Goal: Task Accomplishment & Management: Manage account settings

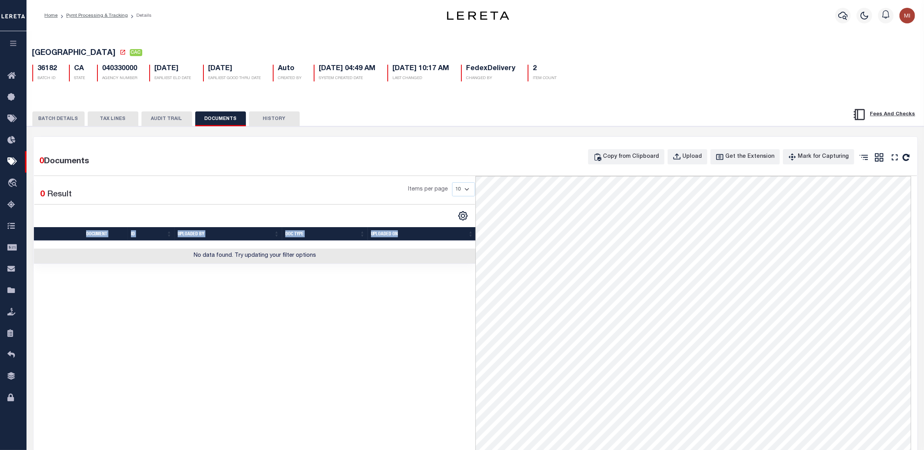
click at [8, 49] on button "button" at bounding box center [13, 44] width 27 height 27
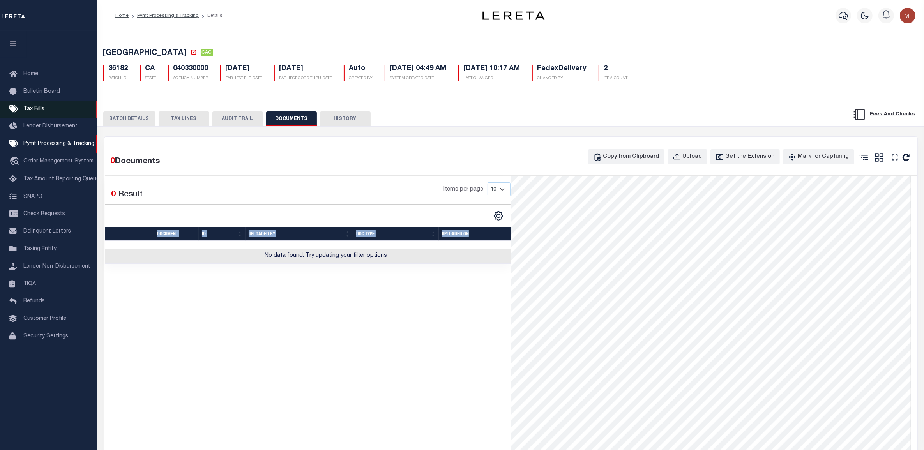
click at [35, 110] on span "Tax Bills" at bounding box center [33, 108] width 21 height 5
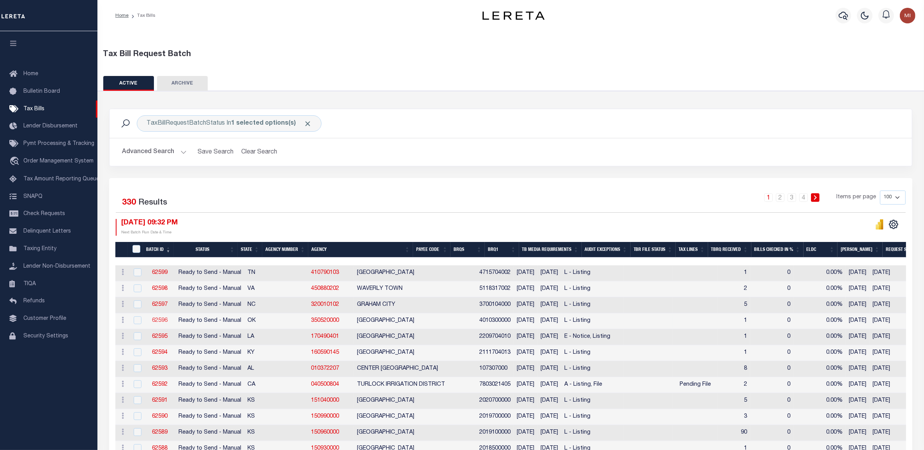
click at [159, 322] on link "62596" at bounding box center [160, 320] width 16 height 5
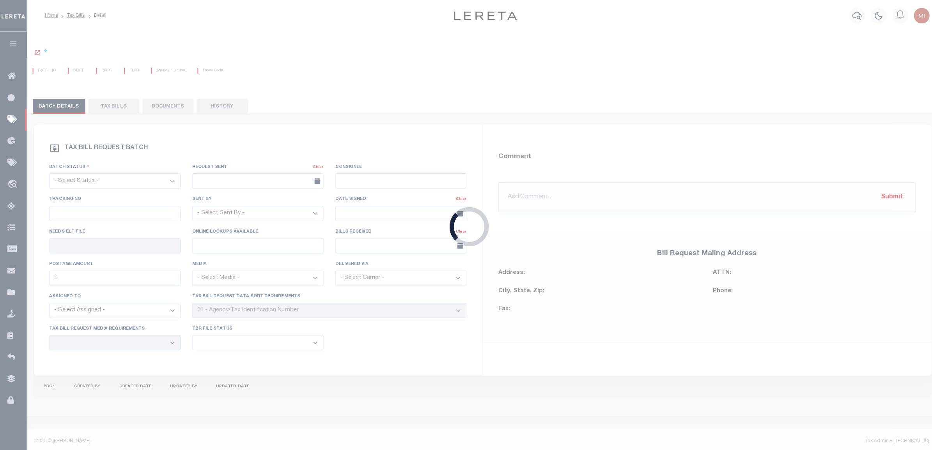
select select "RTS"
type input "No"
type input "Yes"
select select
select select "20"
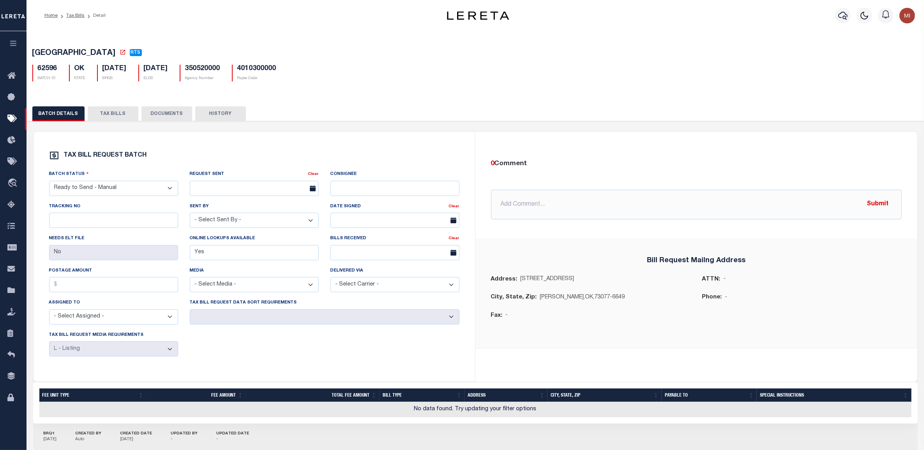
click at [165, 112] on button "DOCUMENTS" at bounding box center [167, 113] width 51 height 15
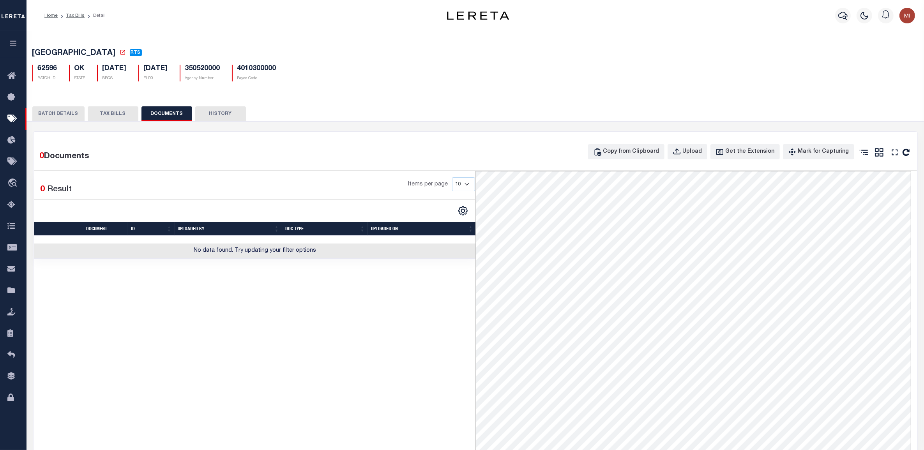
click at [14, 41] on icon "button" at bounding box center [13, 43] width 9 height 7
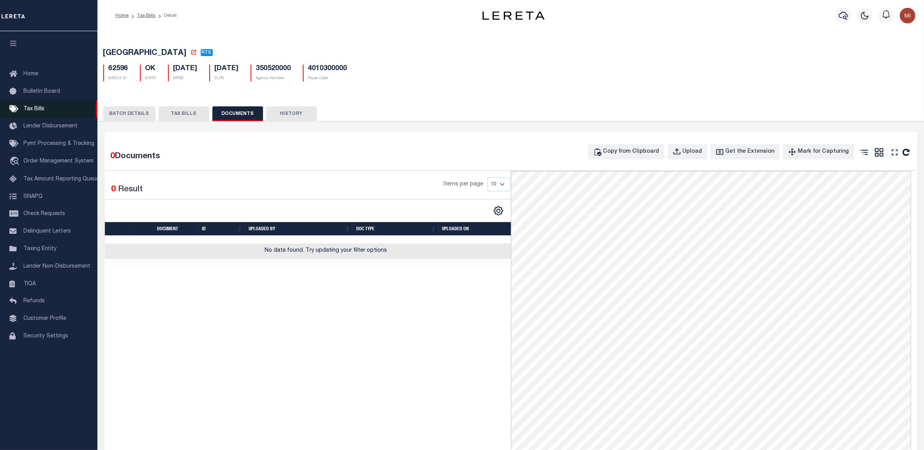
click at [45, 108] on link "Tax Bills" at bounding box center [48, 110] width 97 height 18
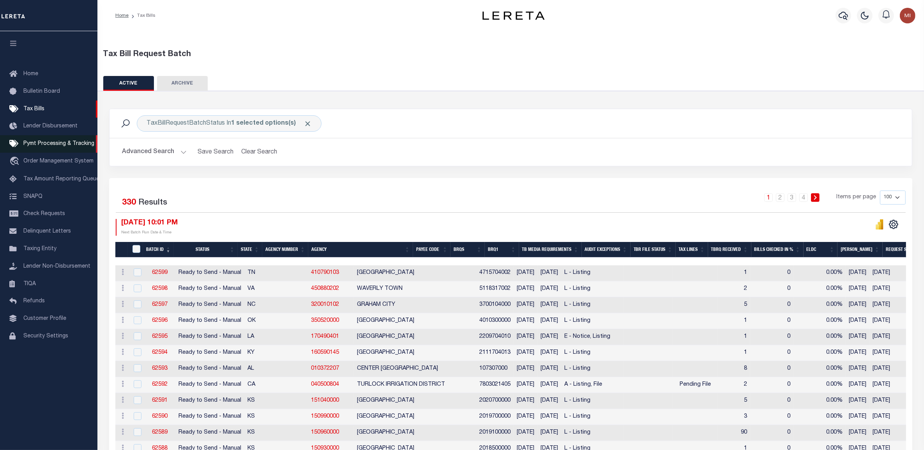
click at [40, 144] on span "Pymt Processing & Tracking" at bounding box center [58, 143] width 71 height 5
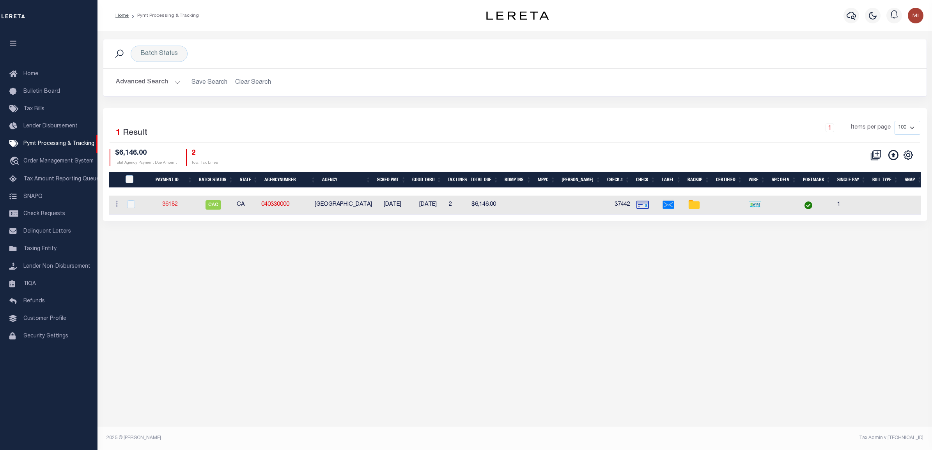
click at [177, 207] on link "36182" at bounding box center [170, 204] width 16 height 5
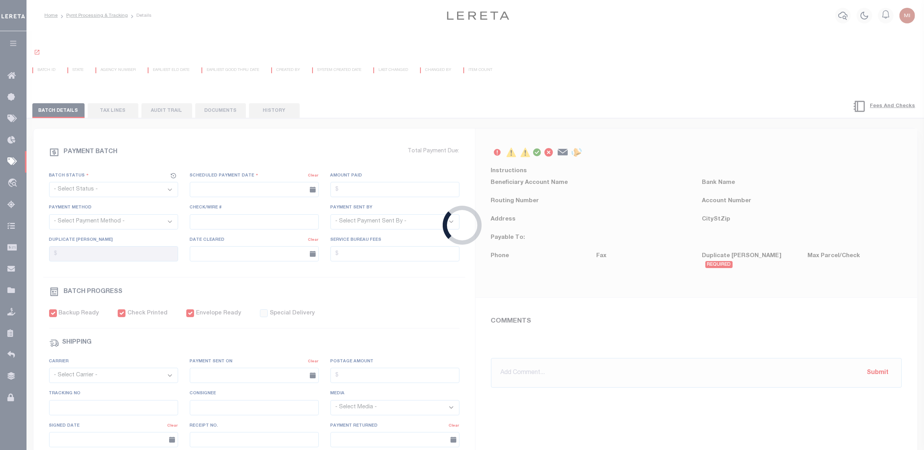
select select "CAC"
type input "03/22/2018"
type input "$6,146"
select select "CHK"
type input "37442"
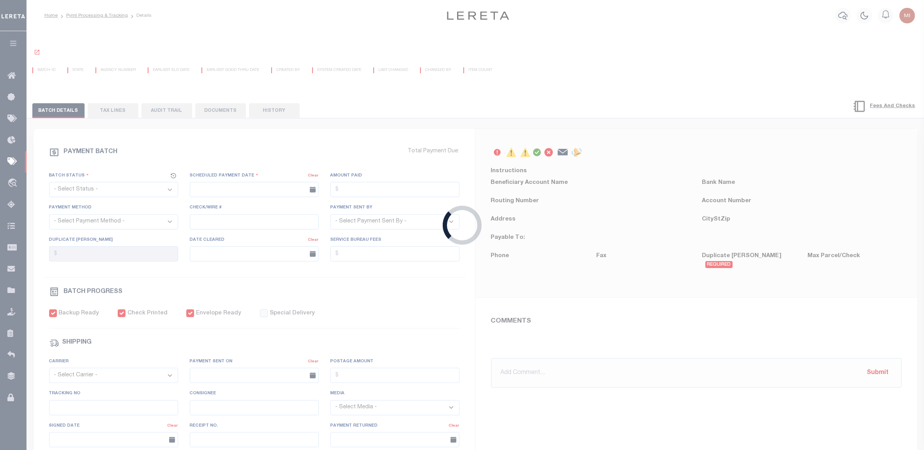
select select
type input "03/28/2018"
checkbox input "true"
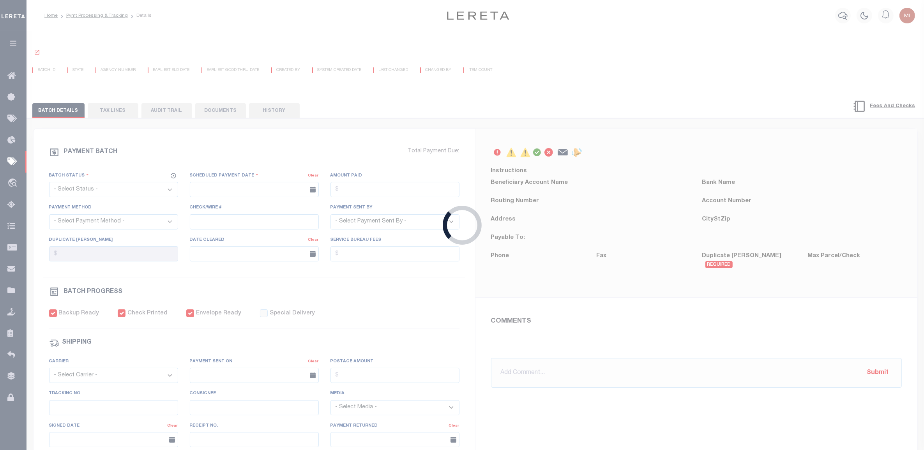
select select "FDX"
type input "03/22/2018"
type input "$13.27"
type input "423448868201"
type input "B.BELLANO"
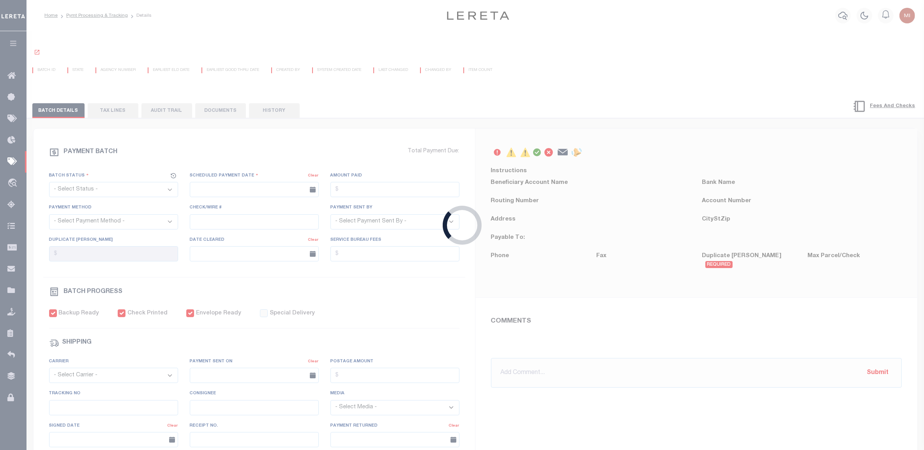
select select "PAP"
type input "03/25/2018"
type input "1"
radio input "true"
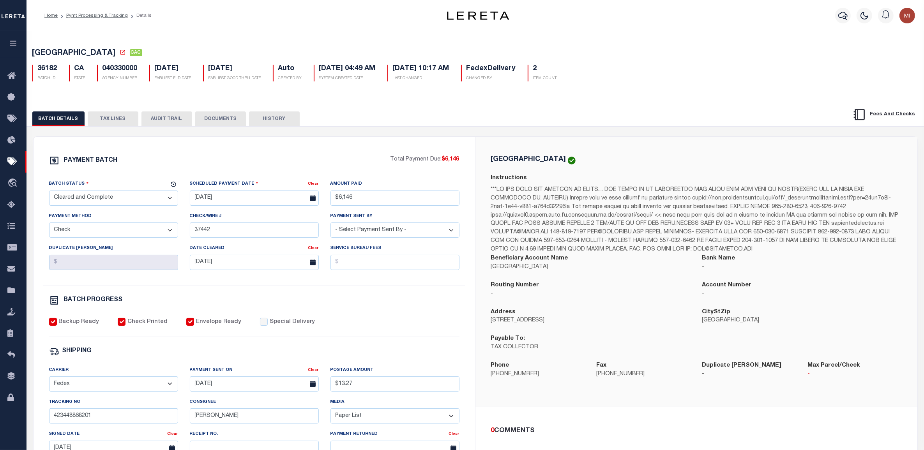
click at [219, 121] on button "DOCUMENTS" at bounding box center [220, 119] width 51 height 15
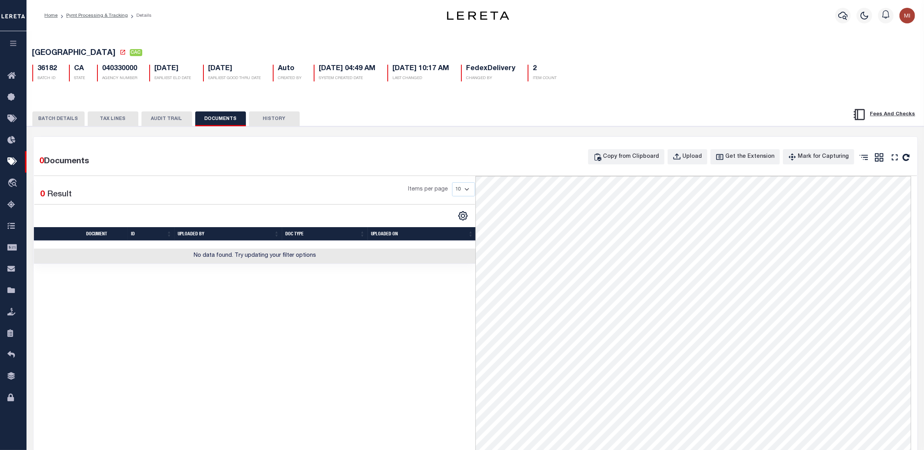
click at [12, 45] on icon "button" at bounding box center [13, 43] width 9 height 7
